Goal: Download file/media

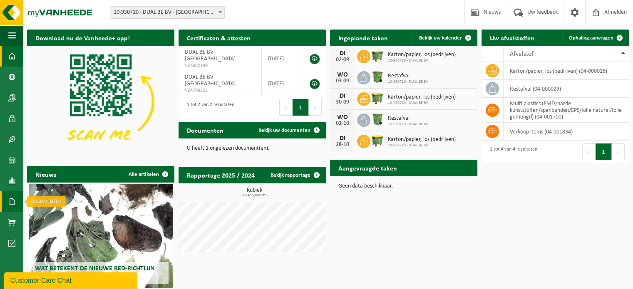
click at [14, 201] on span at bounding box center [11, 201] width 7 height 21
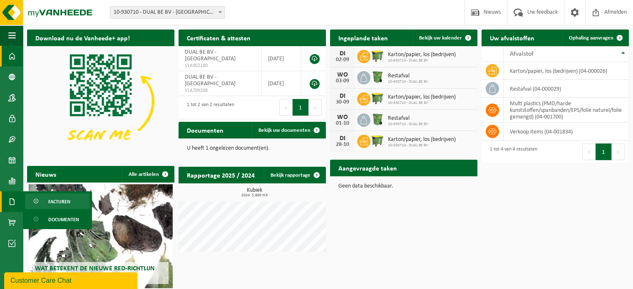
click at [47, 199] on link "Facturen" at bounding box center [57, 202] width 65 height 16
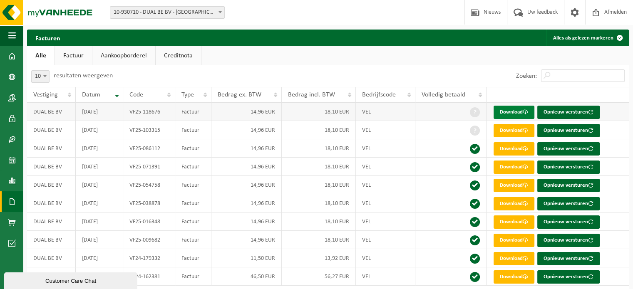
click at [516, 112] on link "Download" at bounding box center [514, 112] width 41 height 13
click at [441, 131] on td at bounding box center [450, 130] width 71 height 18
click at [476, 129] on span at bounding box center [475, 131] width 10 height 10
click at [11, 53] on span at bounding box center [11, 56] width 7 height 21
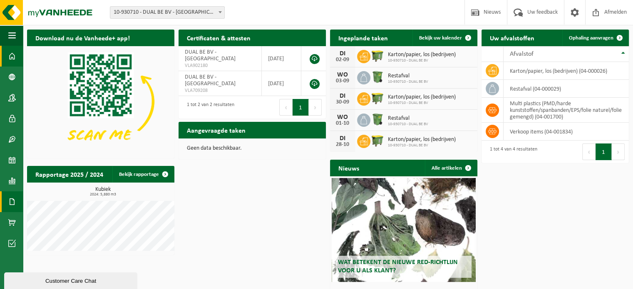
click at [12, 203] on span at bounding box center [11, 201] width 7 height 21
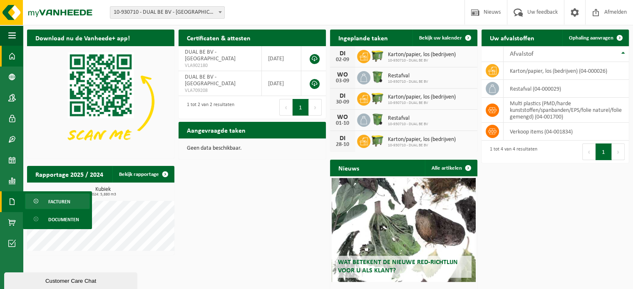
click at [52, 201] on span "Facturen" at bounding box center [59, 202] width 22 height 16
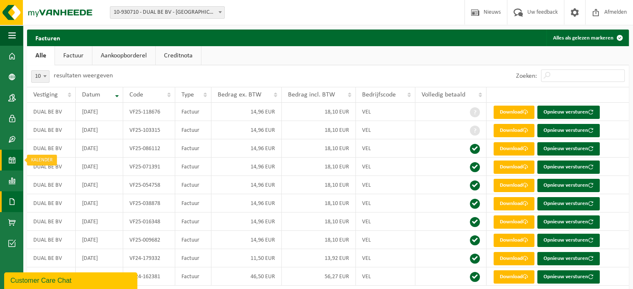
click at [12, 158] on span at bounding box center [11, 160] width 7 height 21
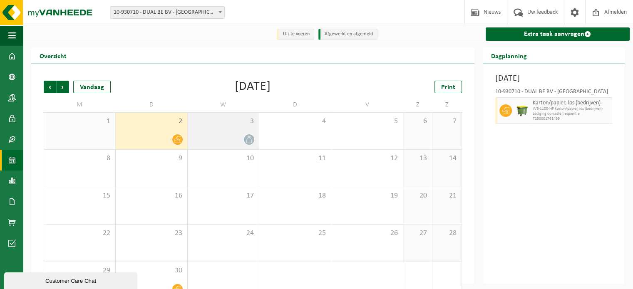
click at [230, 131] on div "3" at bounding box center [224, 131] width 72 height 37
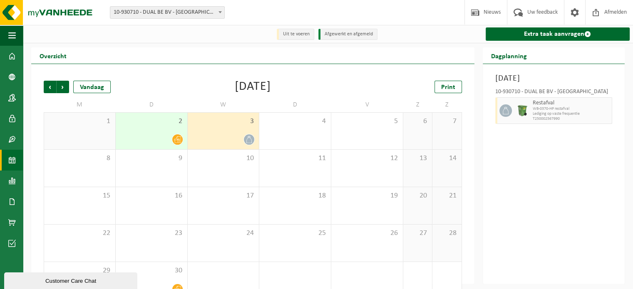
click at [149, 131] on div "2" at bounding box center [152, 131] width 72 height 37
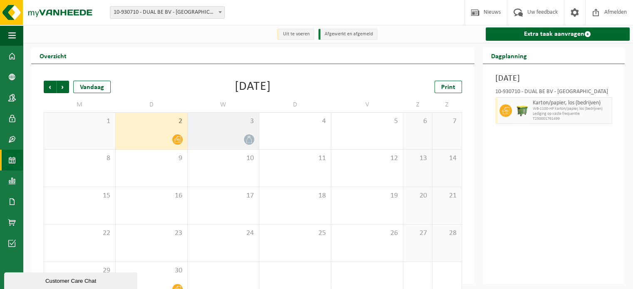
click at [232, 132] on div "3" at bounding box center [224, 131] width 72 height 37
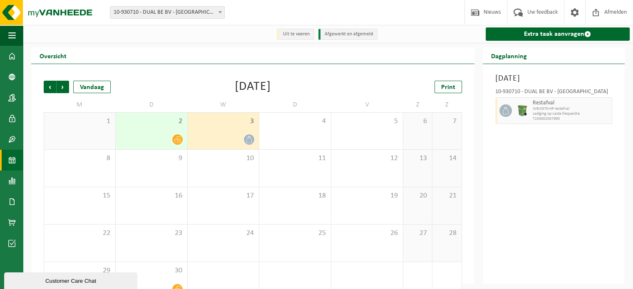
click at [334, 75] on div "Vorige Volgende Vandaag [DATE] Print M D W D V Z Z 1 2 3 4 5 6 7 8 9 10 11 12 1…" at bounding box center [253, 190] width 427 height 236
click at [89, 128] on div "1" at bounding box center [79, 131] width 71 height 37
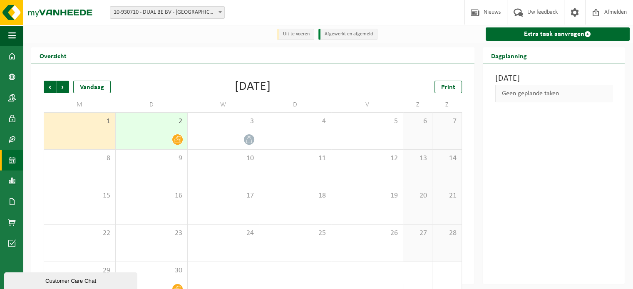
click at [143, 128] on div "2" at bounding box center [152, 131] width 72 height 37
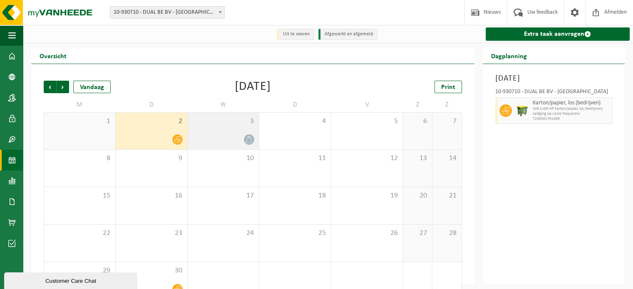
click at [227, 128] on div "3" at bounding box center [224, 131] width 72 height 37
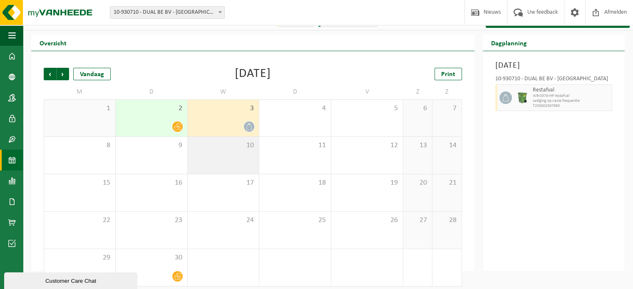
scroll to position [19, 0]
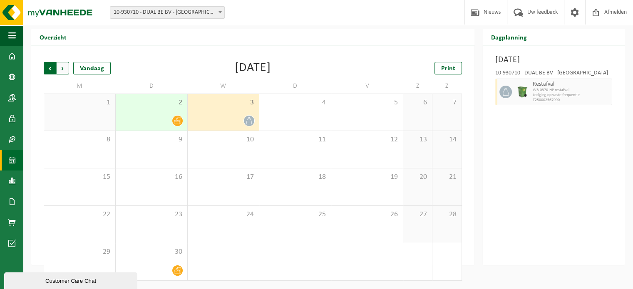
click at [62, 69] on span "Volgende" at bounding box center [63, 68] width 12 height 12
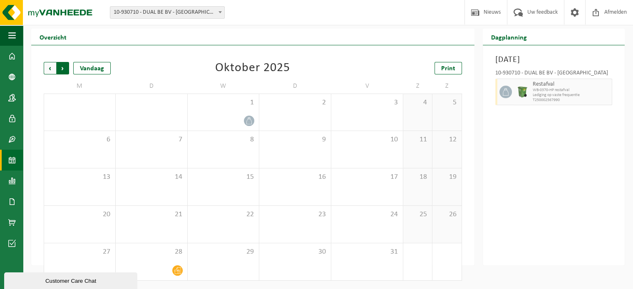
click at [51, 65] on span "Vorige" at bounding box center [50, 68] width 12 height 12
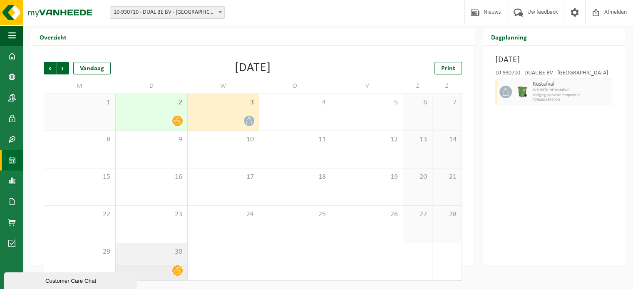
click at [178, 264] on div "30" at bounding box center [152, 261] width 72 height 37
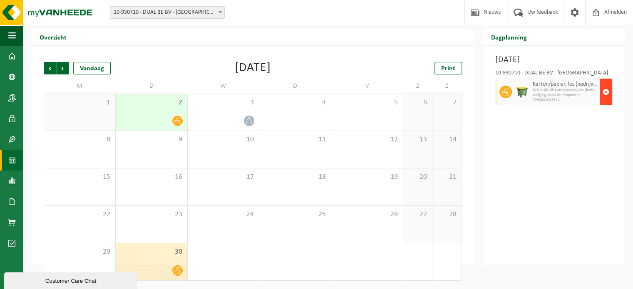
click at [604, 92] on span "button" at bounding box center [606, 92] width 7 height 17
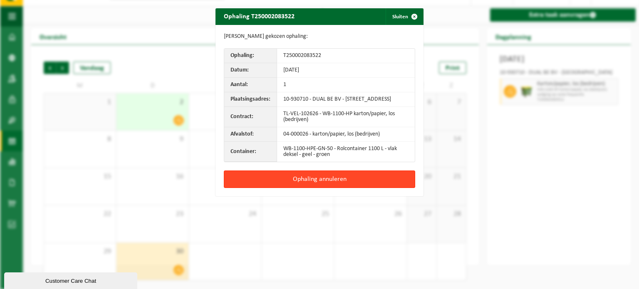
click at [348, 187] on button "Ophaling annuleren" at bounding box center [319, 179] width 191 height 17
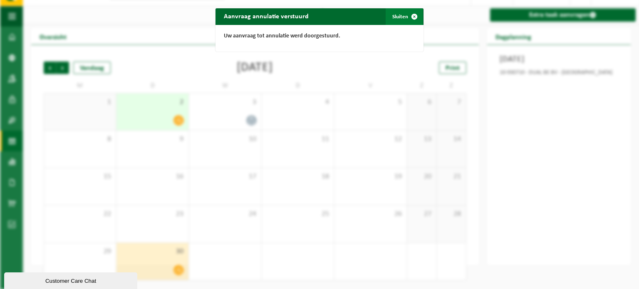
click at [412, 15] on span "button" at bounding box center [414, 16] width 17 height 17
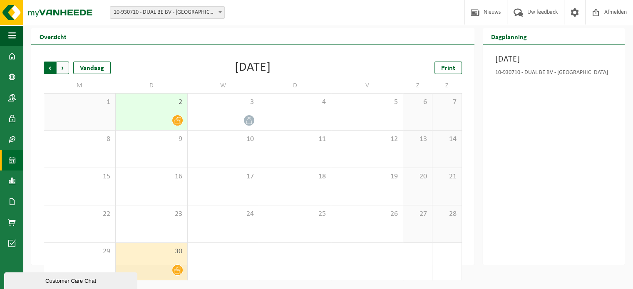
click at [62, 68] on span "Volgende" at bounding box center [63, 68] width 12 height 12
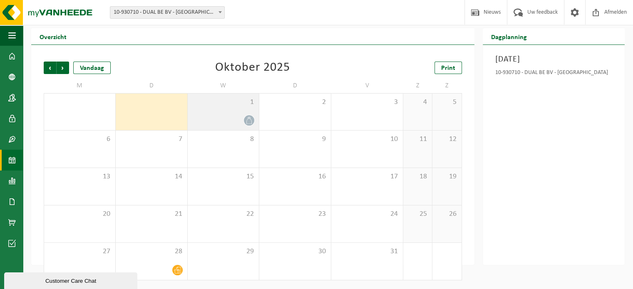
drag, startPoint x: 246, startPoint y: 113, endPoint x: 241, endPoint y: 115, distance: 6.1
click at [241, 115] on div "1" at bounding box center [224, 112] width 72 height 37
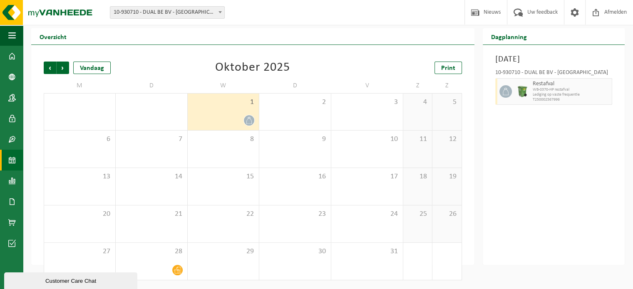
click at [241, 115] on div "1" at bounding box center [224, 112] width 72 height 37
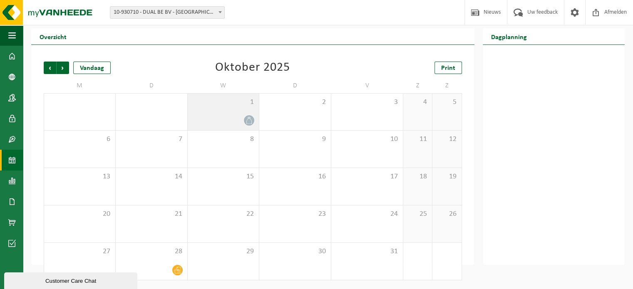
click at [241, 115] on div "1" at bounding box center [224, 112] width 72 height 37
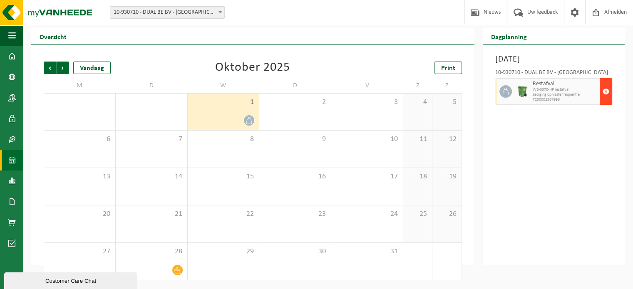
click at [611, 92] on button "button" at bounding box center [606, 91] width 12 height 27
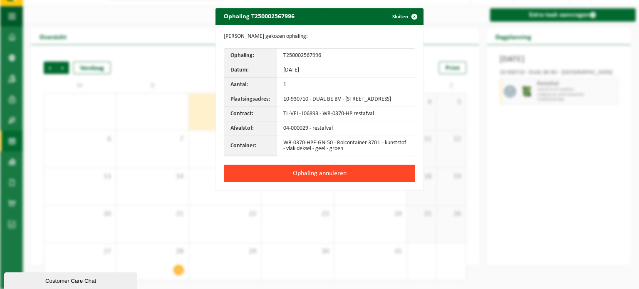
click at [325, 179] on button "Ophaling annuleren" at bounding box center [319, 173] width 191 height 17
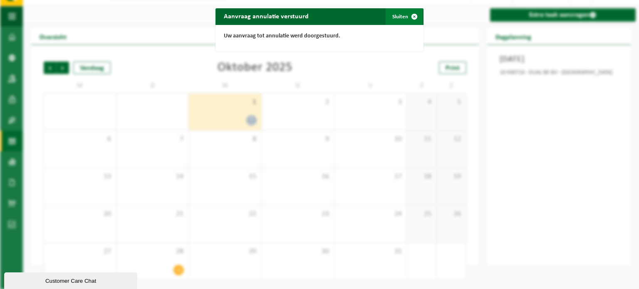
click at [409, 16] on span "button" at bounding box center [414, 16] width 17 height 17
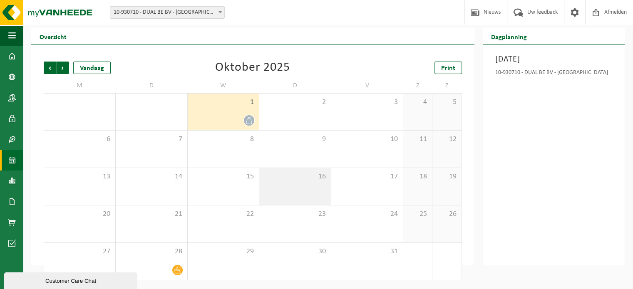
scroll to position [20, 0]
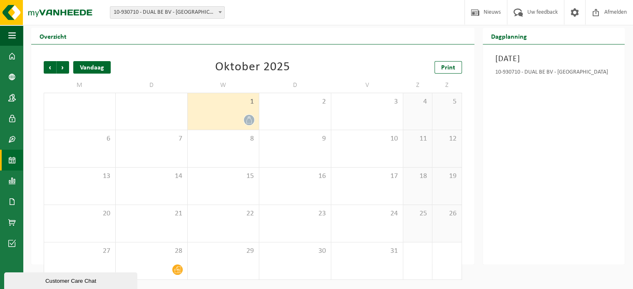
click at [83, 68] on div "Vandaag" at bounding box center [91, 67] width 37 height 12
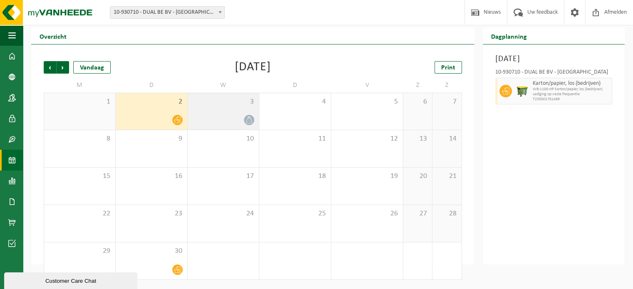
click at [218, 117] on div at bounding box center [223, 119] width 63 height 11
